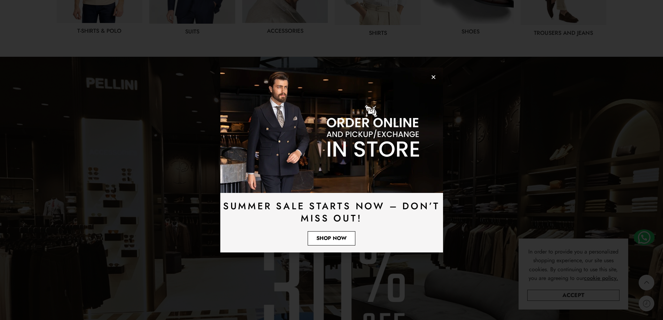
click at [329, 238] on span "Shop Now" at bounding box center [331, 238] width 30 height 5
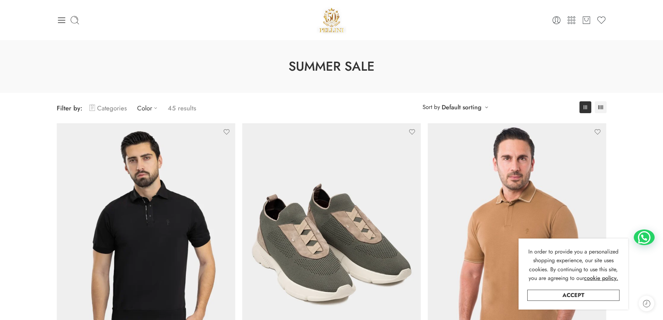
click at [116, 108] on link "Categories" at bounding box center [107, 108] width 37 height 16
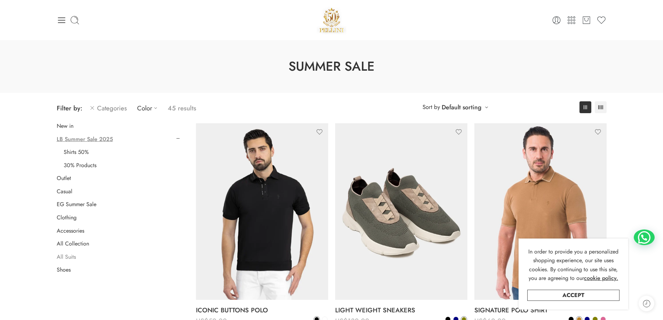
click at [67, 256] on link "All Suits" at bounding box center [66, 256] width 19 height 7
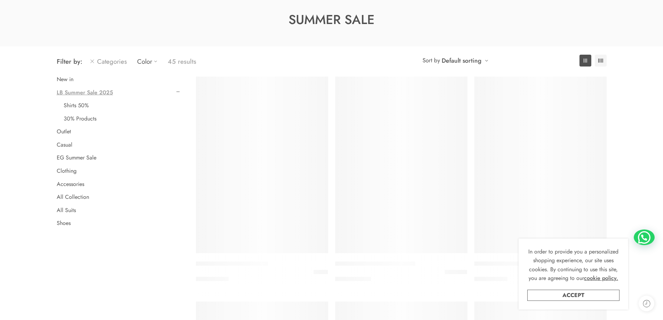
scroll to position [55, 0]
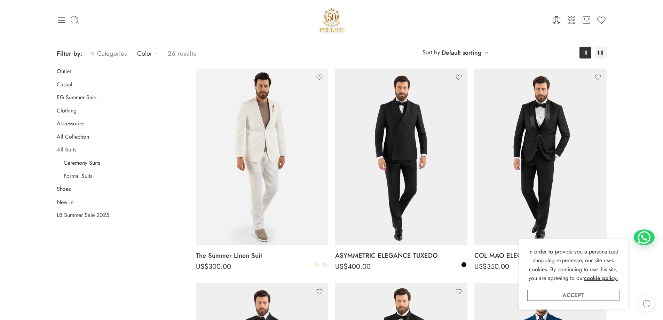
click at [574, 294] on link "Accept" at bounding box center [573, 294] width 92 height 11
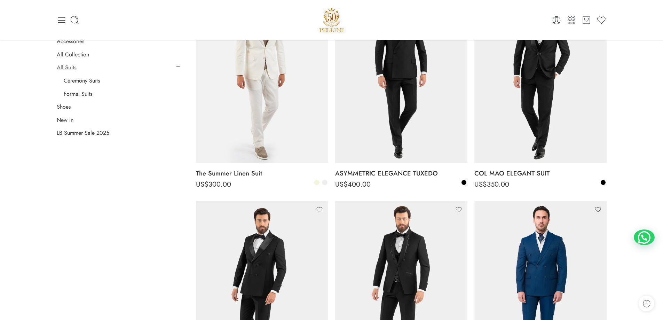
scroll to position [124, 0]
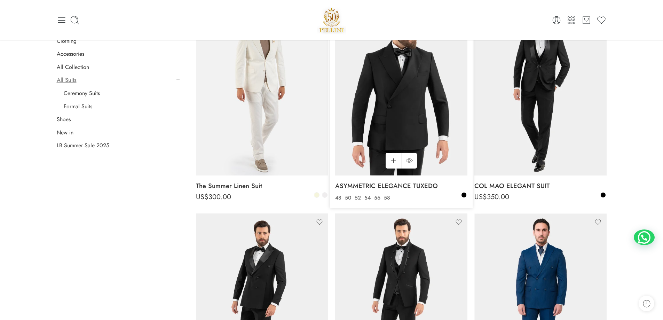
click at [394, 97] on img at bounding box center [401, 87] width 132 height 176
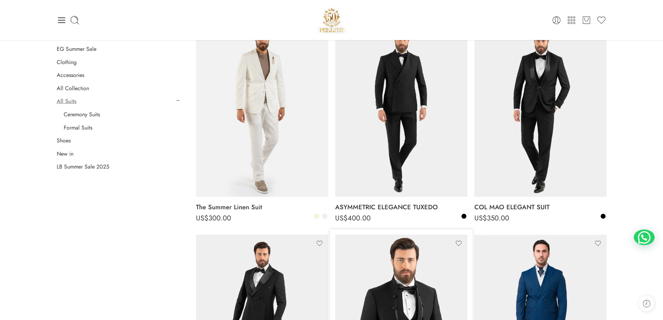
scroll to position [89, 0]
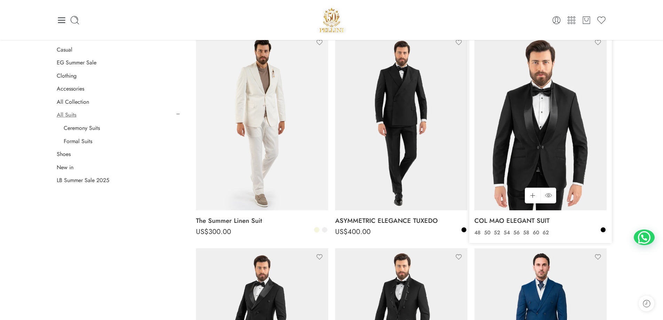
click at [548, 126] on img at bounding box center [540, 122] width 132 height 176
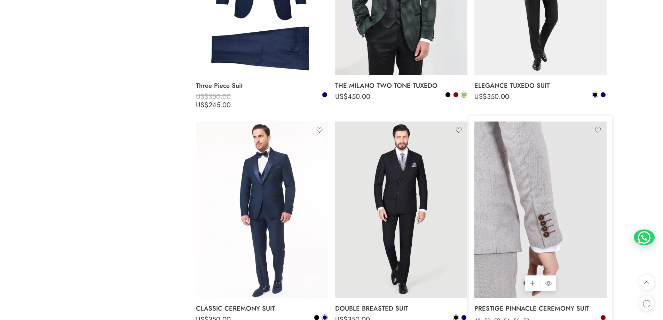
scroll to position [1342, 0]
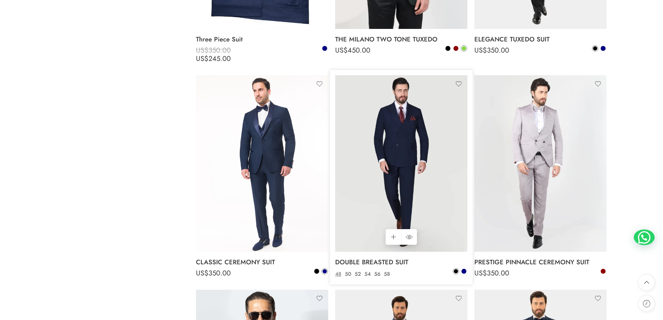
click at [401, 139] on img at bounding box center [401, 163] width 132 height 176
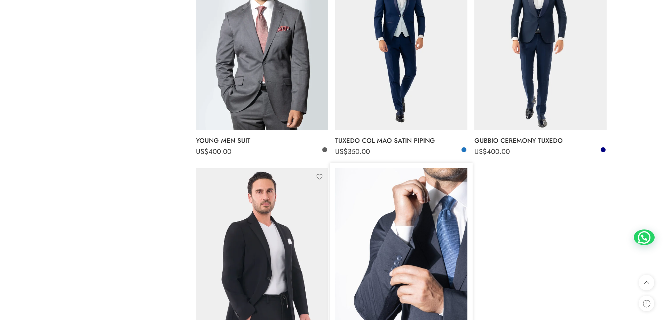
scroll to position [1690, 0]
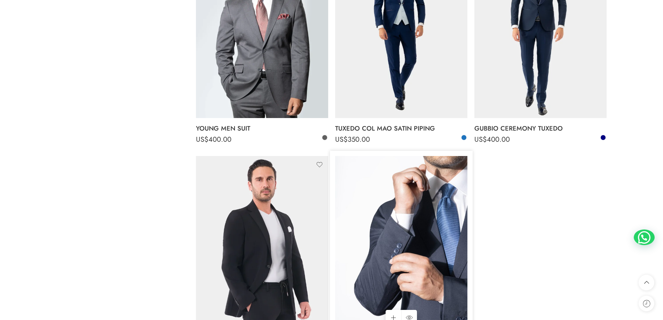
click at [443, 225] on img at bounding box center [401, 244] width 132 height 176
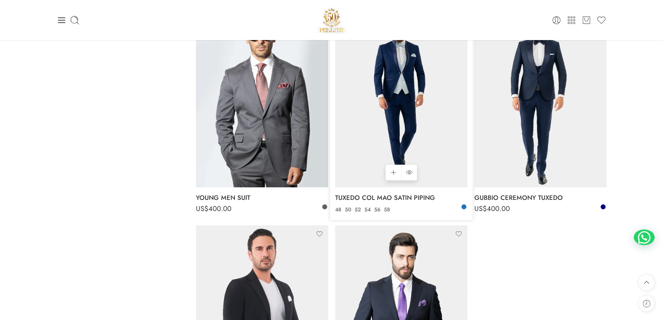
scroll to position [1620, 0]
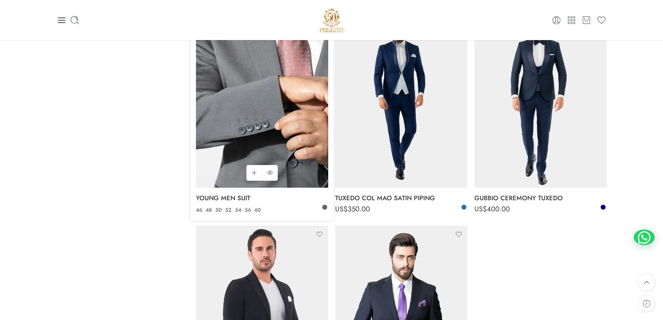
click at [297, 165] on img at bounding box center [262, 99] width 132 height 176
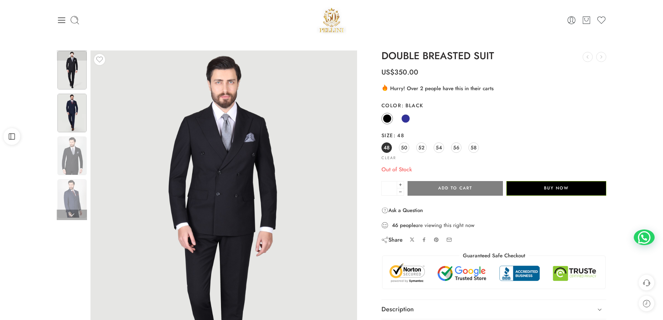
click at [73, 109] on img at bounding box center [71, 113] width 29 height 39
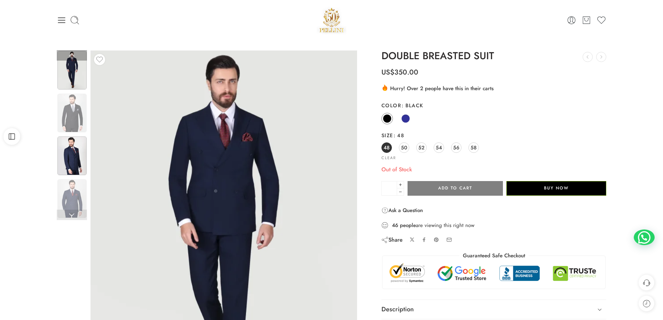
click at [76, 154] on img at bounding box center [71, 155] width 29 height 39
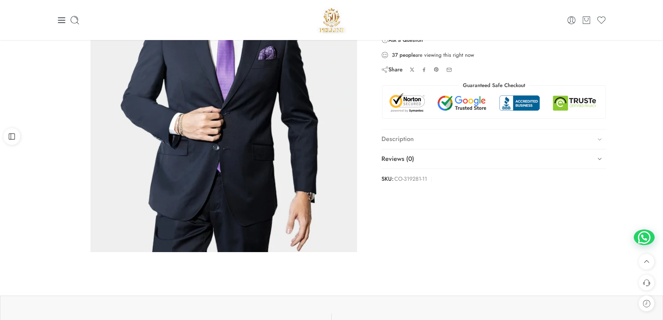
scroll to position [139, 0]
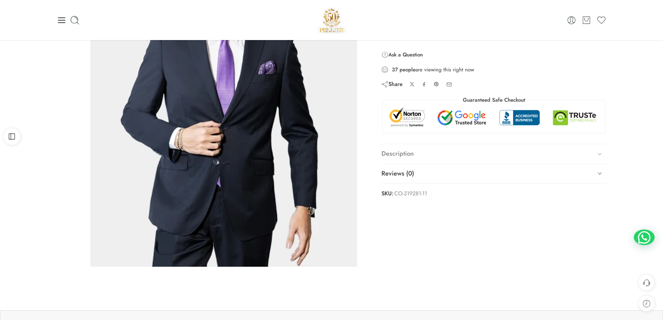
click at [599, 152] on icon at bounding box center [600, 154] width 10 height 10
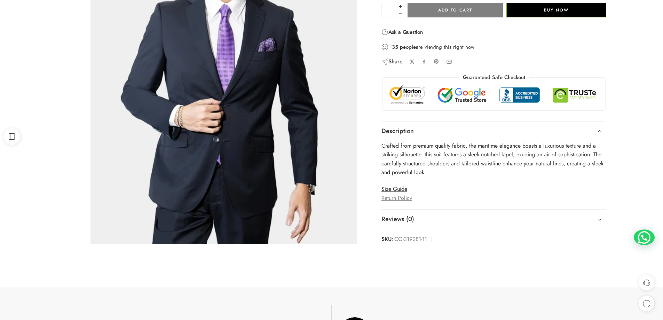
scroll to position [174, 0]
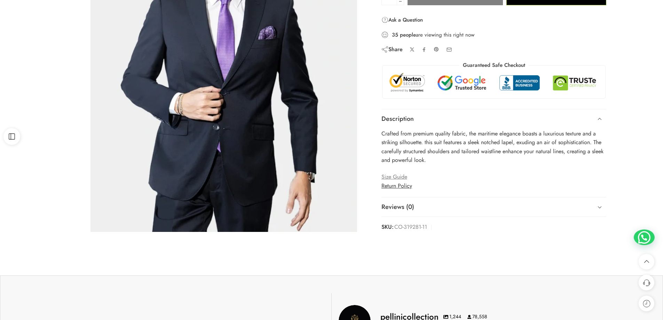
click at [397, 176] on link "Size Guide" at bounding box center [394, 177] width 26 height 8
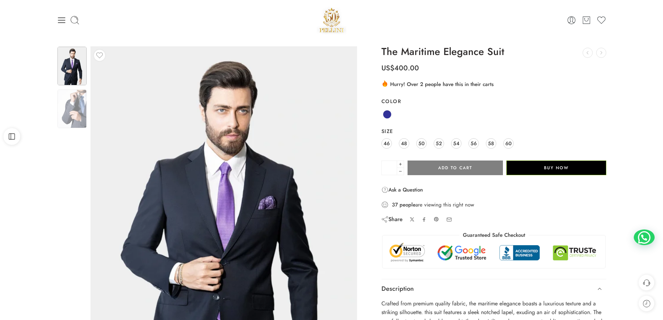
scroll to position [0, 0]
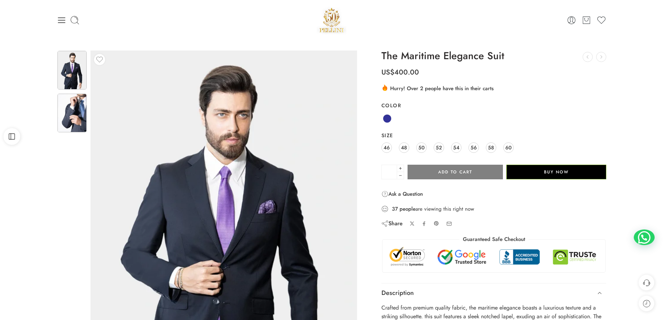
click at [72, 107] on img at bounding box center [71, 113] width 29 height 39
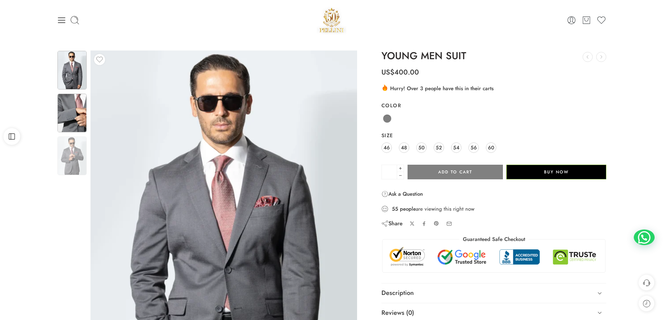
click at [70, 110] on img at bounding box center [71, 113] width 29 height 39
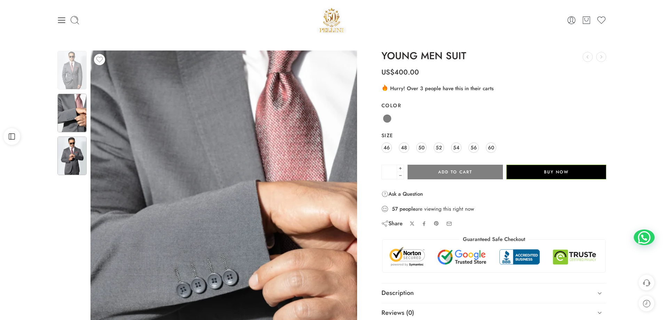
click at [69, 151] on img at bounding box center [71, 155] width 29 height 39
